Goal: Register for event/course

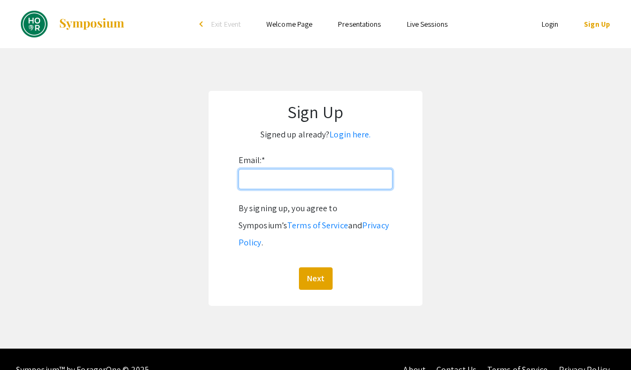
click at [361, 178] on input "Email: *" at bounding box center [316, 179] width 154 height 20
type input "[EMAIL_ADDRESS][DOMAIN_NAME]"
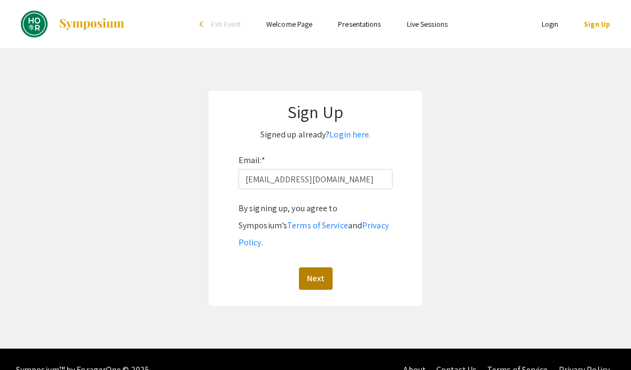
click at [317, 268] on button "Next" at bounding box center [316, 279] width 34 height 22
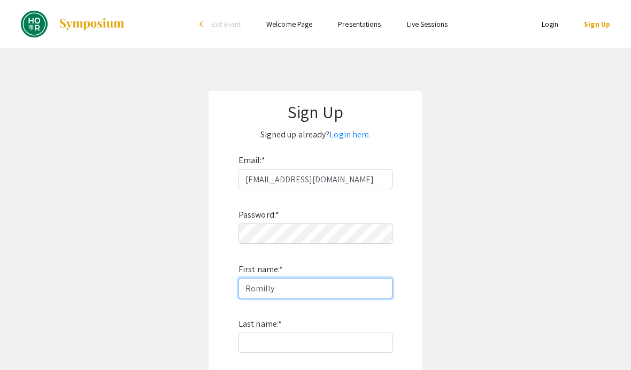
type input "Romilly"
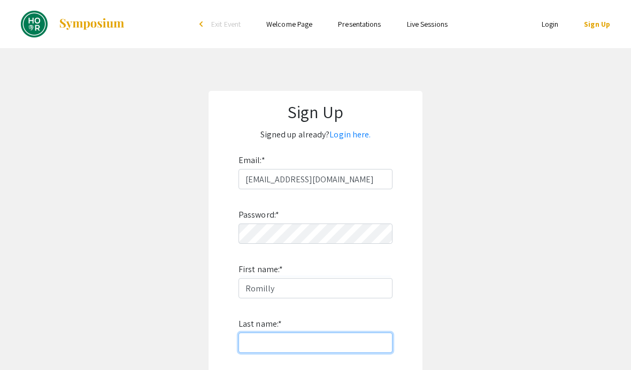
scroll to position [140, 0]
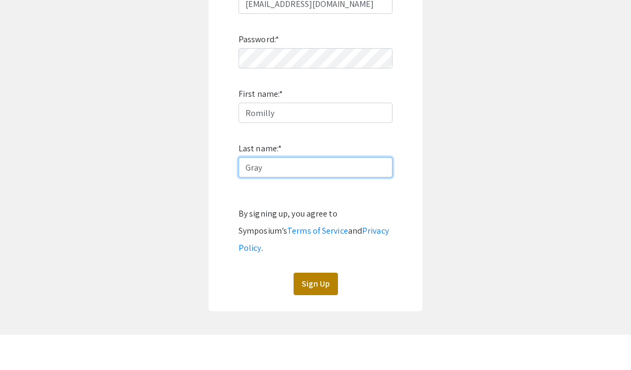
type input "Gray"
click at [322, 308] on button "Sign Up" at bounding box center [316, 319] width 44 height 22
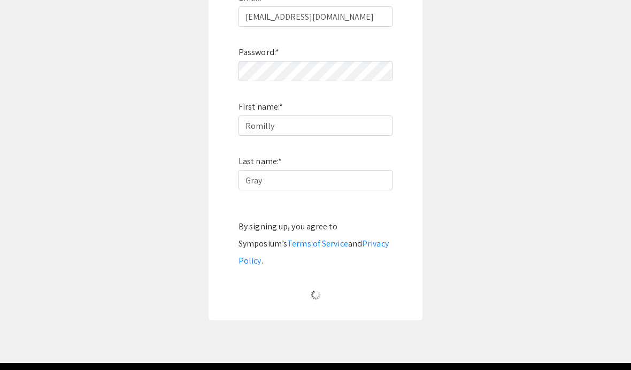
scroll to position [38, 0]
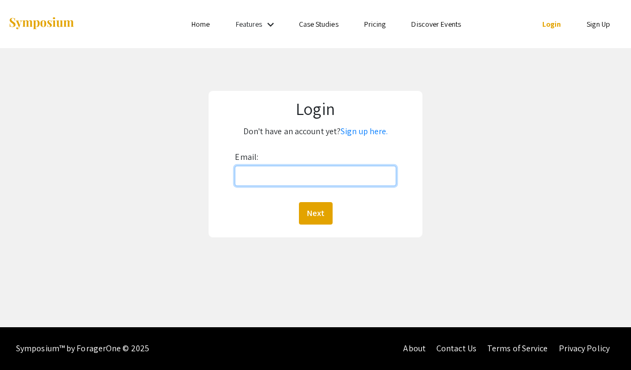
click at [371, 181] on input "Email:" at bounding box center [315, 176] width 161 height 20
type input "[EMAIL_ADDRESS][DOMAIN_NAME]"
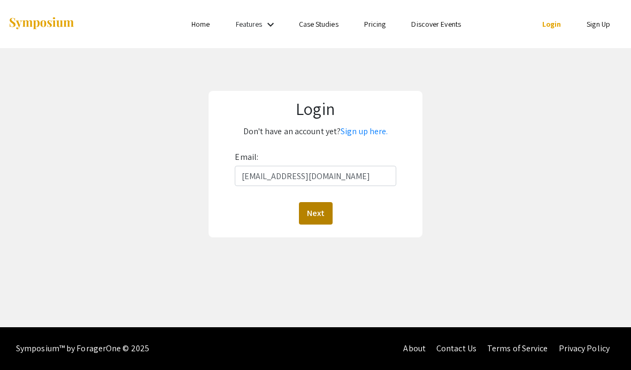
click at [320, 212] on button "Next" at bounding box center [316, 213] width 34 height 22
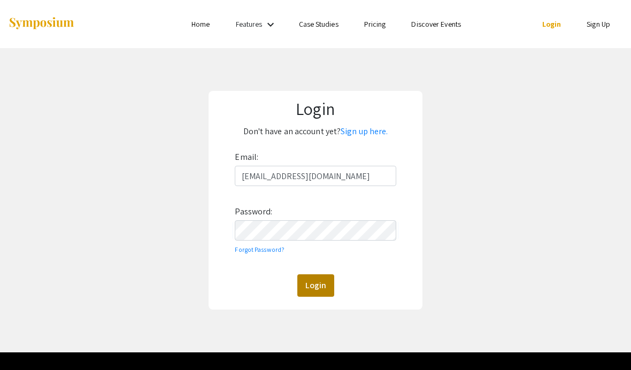
click at [326, 288] on button "Login" at bounding box center [316, 286] width 37 height 22
